Goal: Check status: Check status

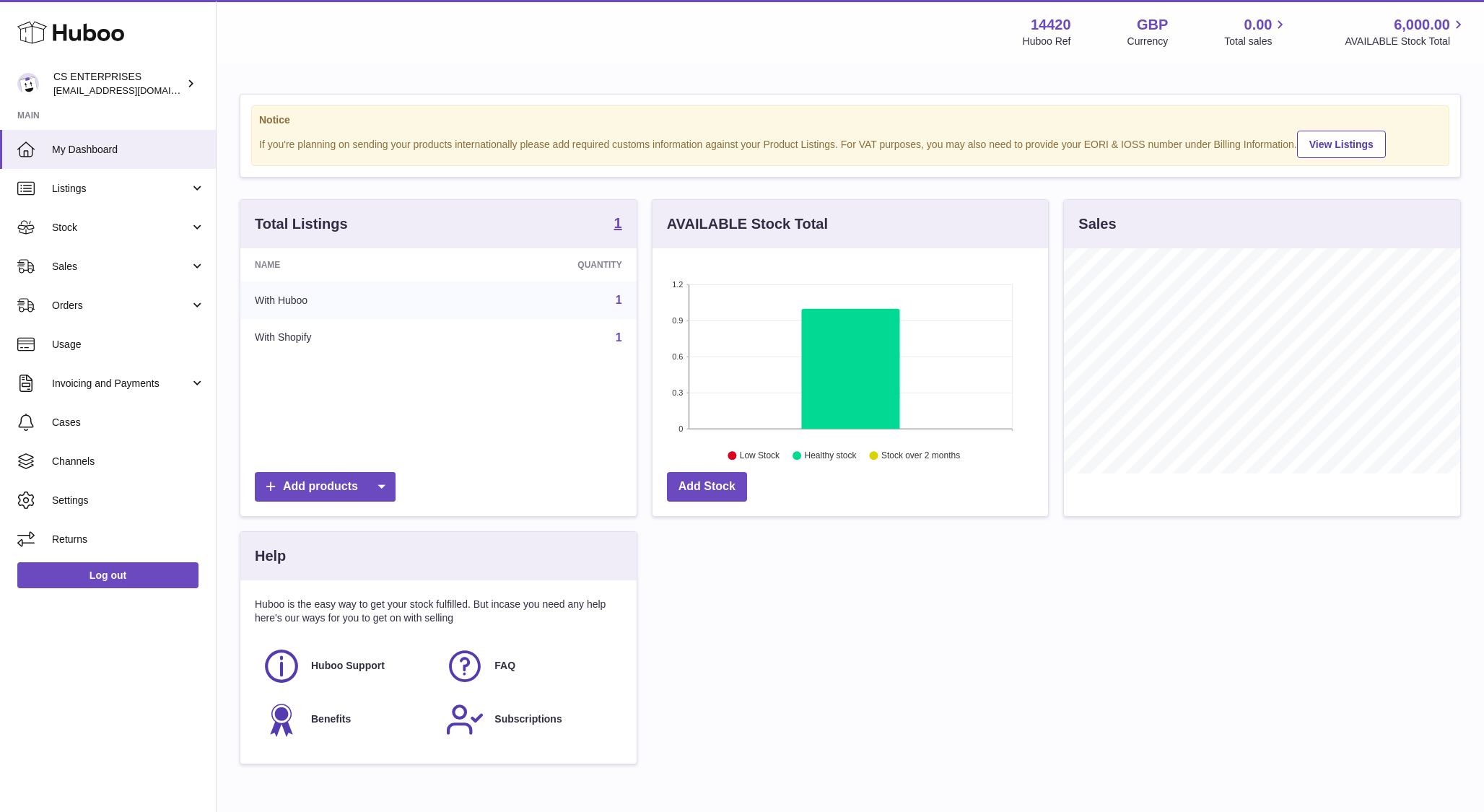
scroll to position [225, 396]
click at [107, 302] on span "Orders" at bounding box center [121, 306] width 138 height 14
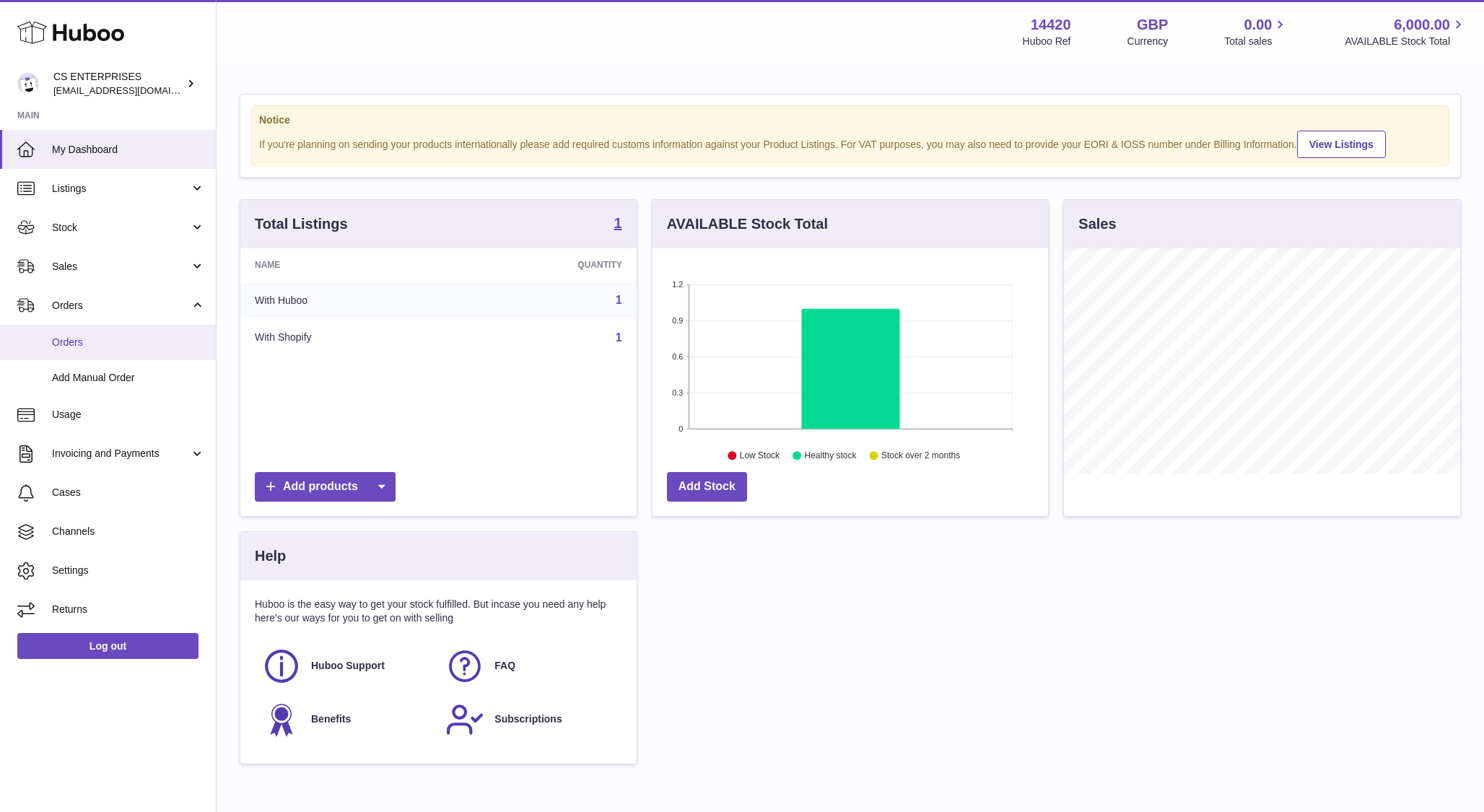
click at [106, 352] on link "Orders" at bounding box center [108, 342] width 216 height 35
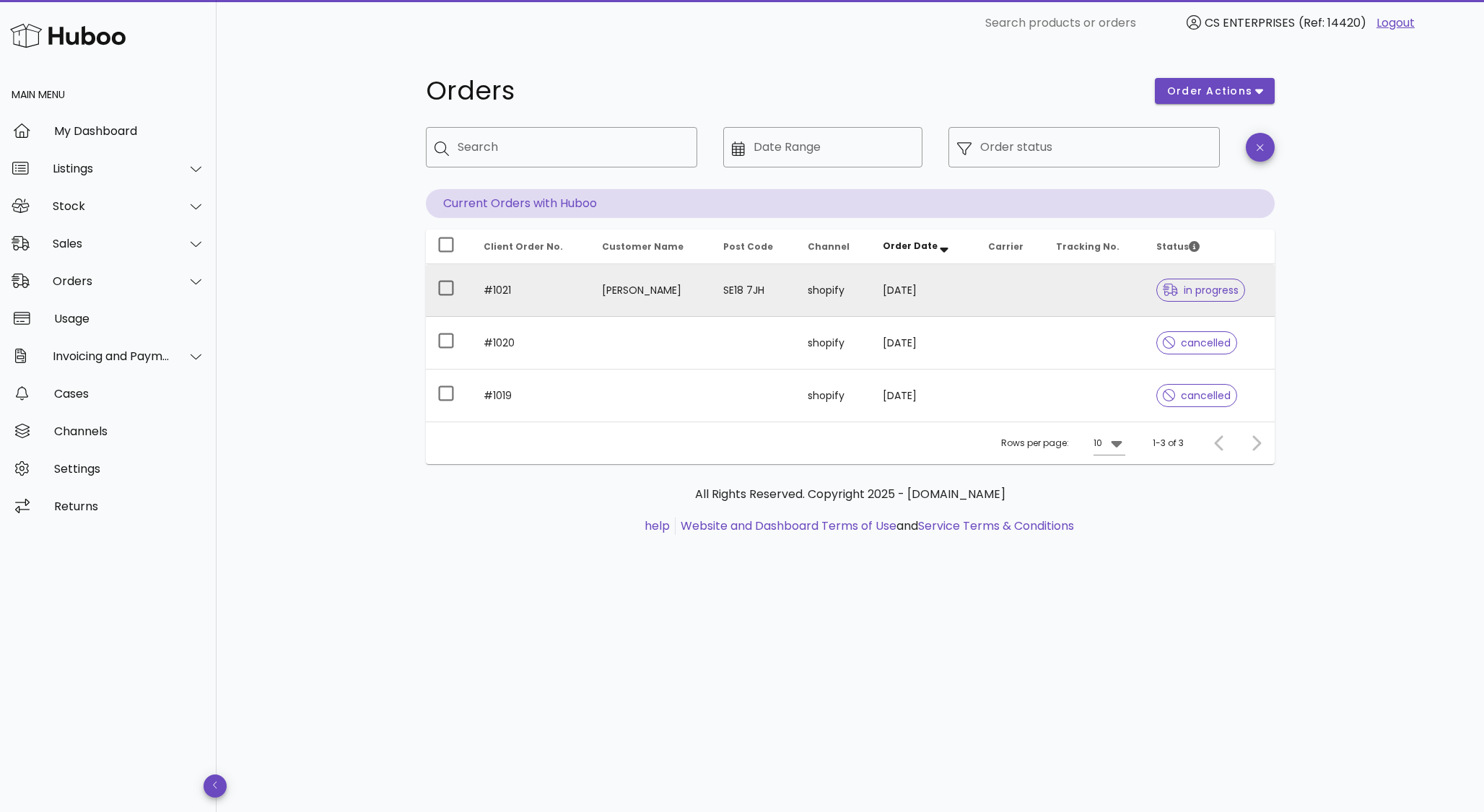
click at [680, 294] on td "Janet Osayande Osayande" at bounding box center [651, 291] width 121 height 53
